Goal: Task Accomplishment & Management: Manage account settings

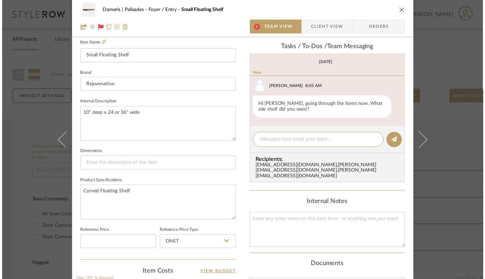
scroll to position [145, 0]
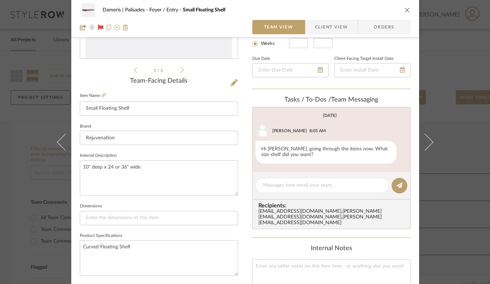
click at [406, 10] on icon "close" at bounding box center [408, 10] width 6 height 6
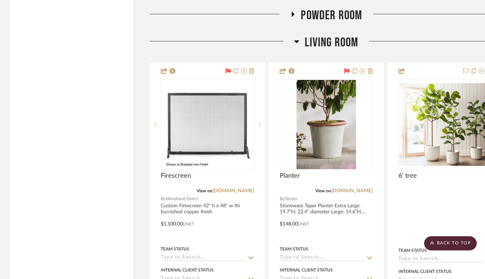
scroll to position [3475, 0]
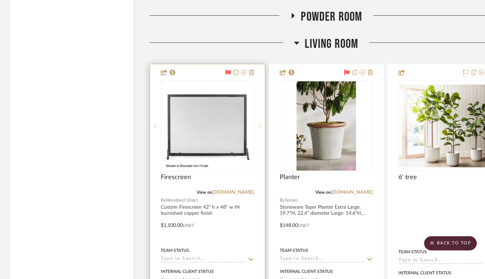
click at [260, 123] on icon at bounding box center [260, 125] width 2 height 5
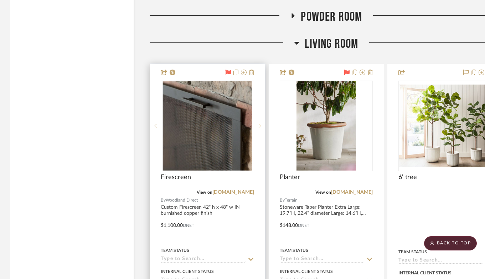
click at [260, 123] on icon at bounding box center [260, 125] width 2 height 5
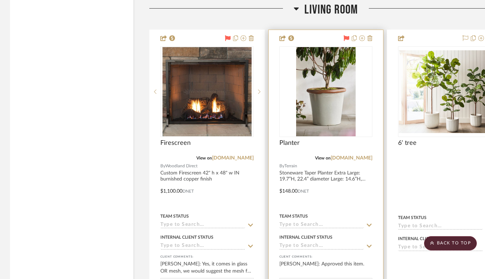
scroll to position [3509, 1]
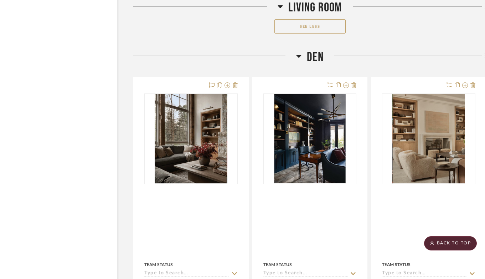
scroll to position [6278, 17]
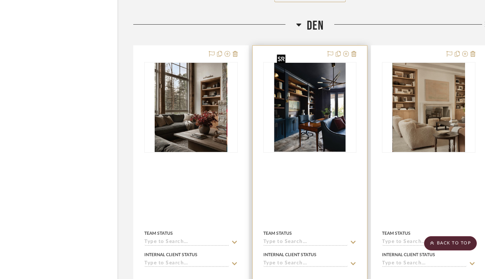
click at [306, 108] on img "0" at bounding box center [310, 107] width 72 height 89
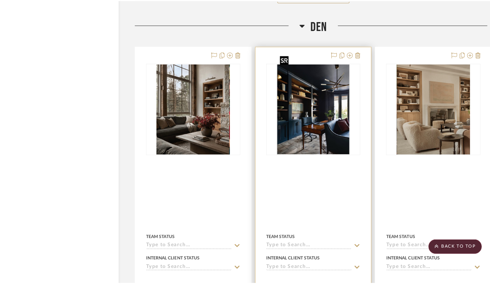
scroll to position [0, 0]
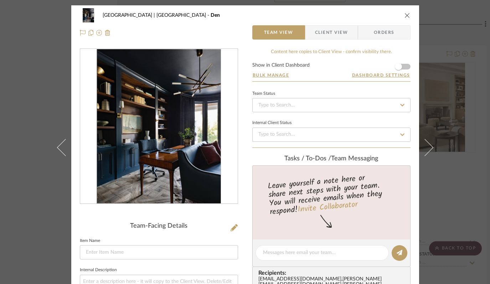
click at [192, 134] on img "0" at bounding box center [159, 126] width 124 height 155
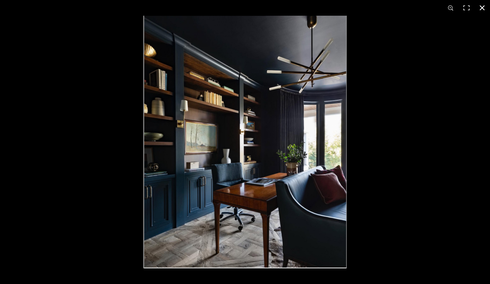
click at [484, 7] on button at bounding box center [483, 8] width 16 height 16
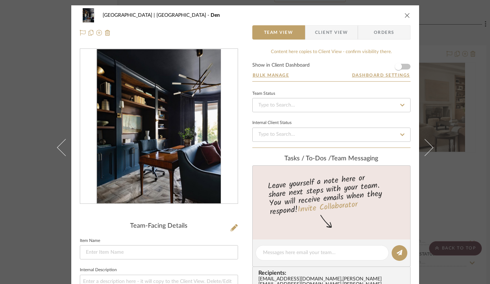
click at [408, 13] on icon "close" at bounding box center [408, 15] width 6 height 6
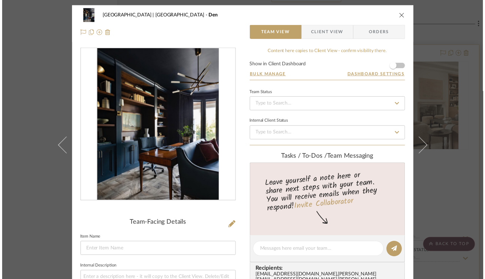
scroll to position [6278, 17]
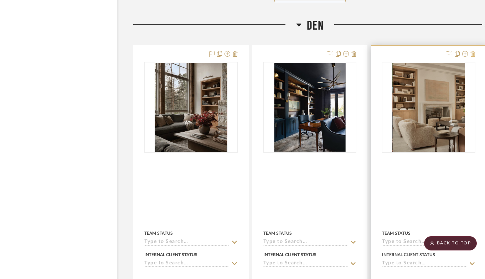
click at [473, 51] on icon at bounding box center [473, 54] width 5 height 6
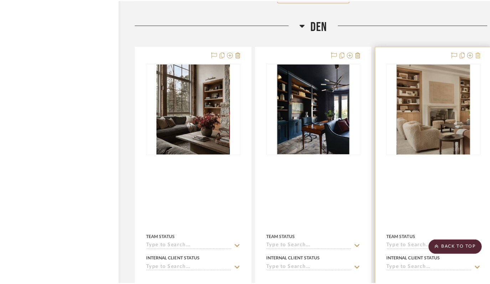
scroll to position [0, 0]
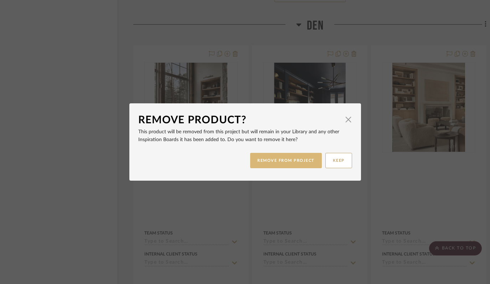
click at [303, 158] on button "REMOVE FROM PROJECT" at bounding box center [286, 160] width 72 height 15
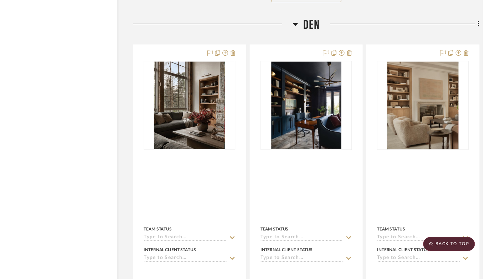
scroll to position [6278, 17]
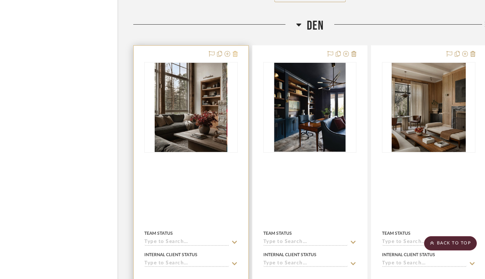
click at [235, 51] on icon at bounding box center [235, 54] width 5 height 6
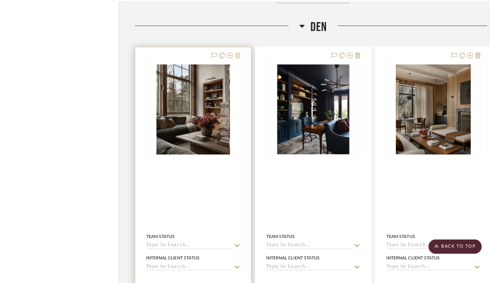
scroll to position [0, 0]
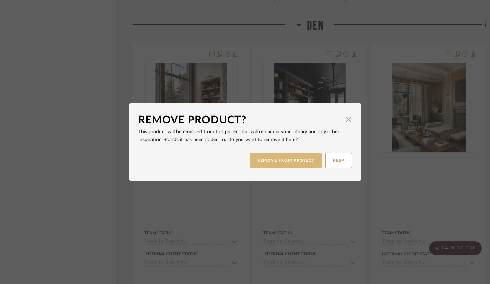
click at [268, 164] on button "REMOVE FROM PROJECT" at bounding box center [286, 160] width 72 height 15
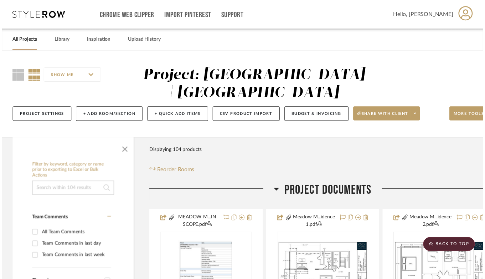
scroll to position [6278, 17]
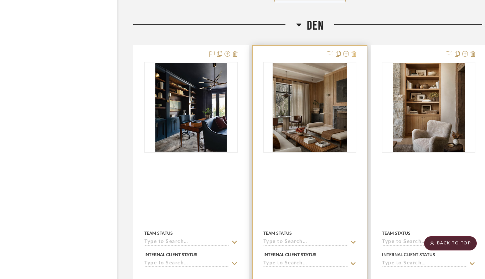
click at [353, 51] on icon at bounding box center [354, 54] width 5 height 6
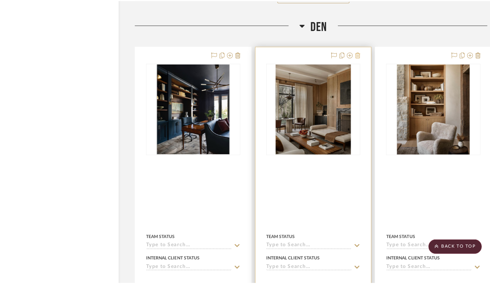
scroll to position [0, 0]
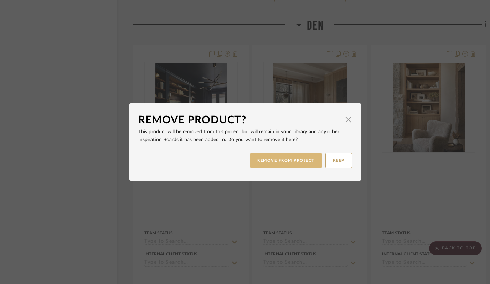
click at [271, 159] on button "REMOVE FROM PROJECT" at bounding box center [286, 160] width 72 height 15
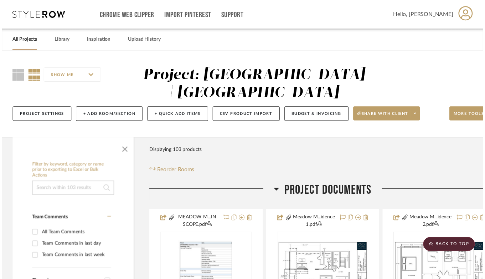
scroll to position [6278, 17]
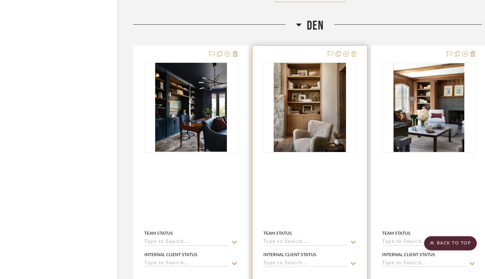
click at [356, 51] on icon at bounding box center [354, 54] width 5 height 6
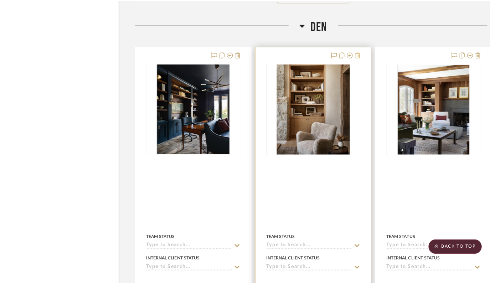
scroll to position [0, 0]
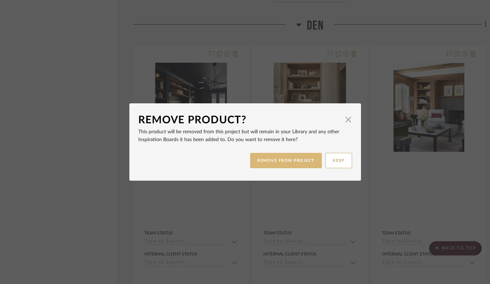
click at [268, 160] on button "REMOVE FROM PROJECT" at bounding box center [286, 160] width 72 height 15
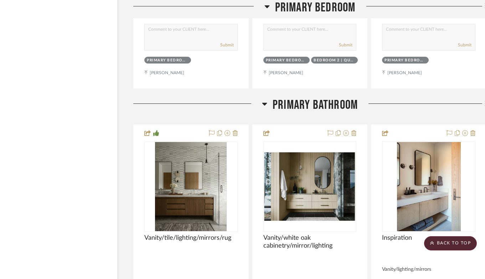
scroll to position [8314, 17]
